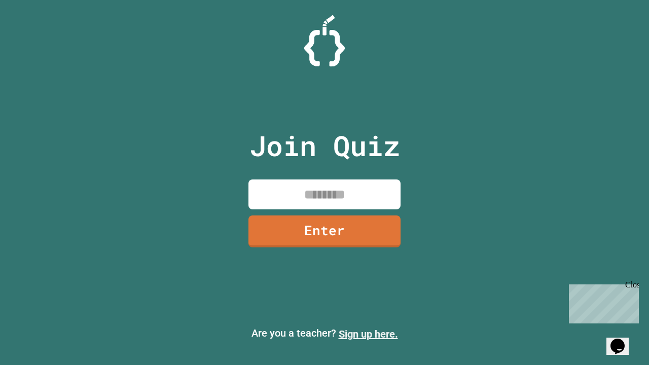
click at [368, 334] on link "Sign up here." at bounding box center [368, 334] width 59 height 12
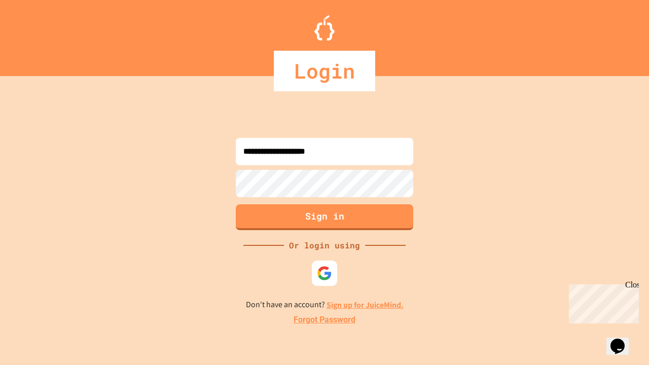
type input "**********"
